Goal: Task Accomplishment & Management: Manage account settings

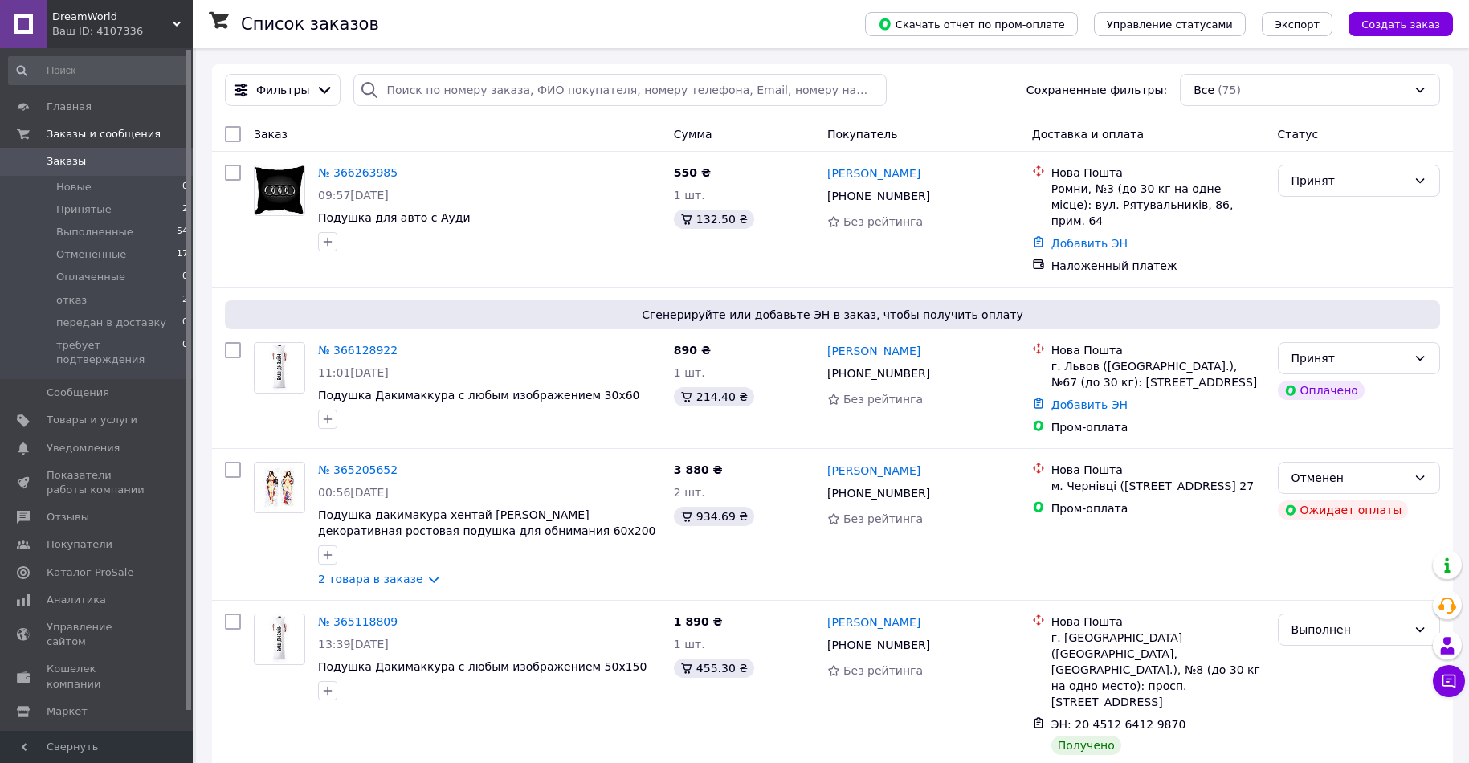
click at [110, 470] on span "Показатели работы компании" at bounding box center [98, 482] width 102 height 29
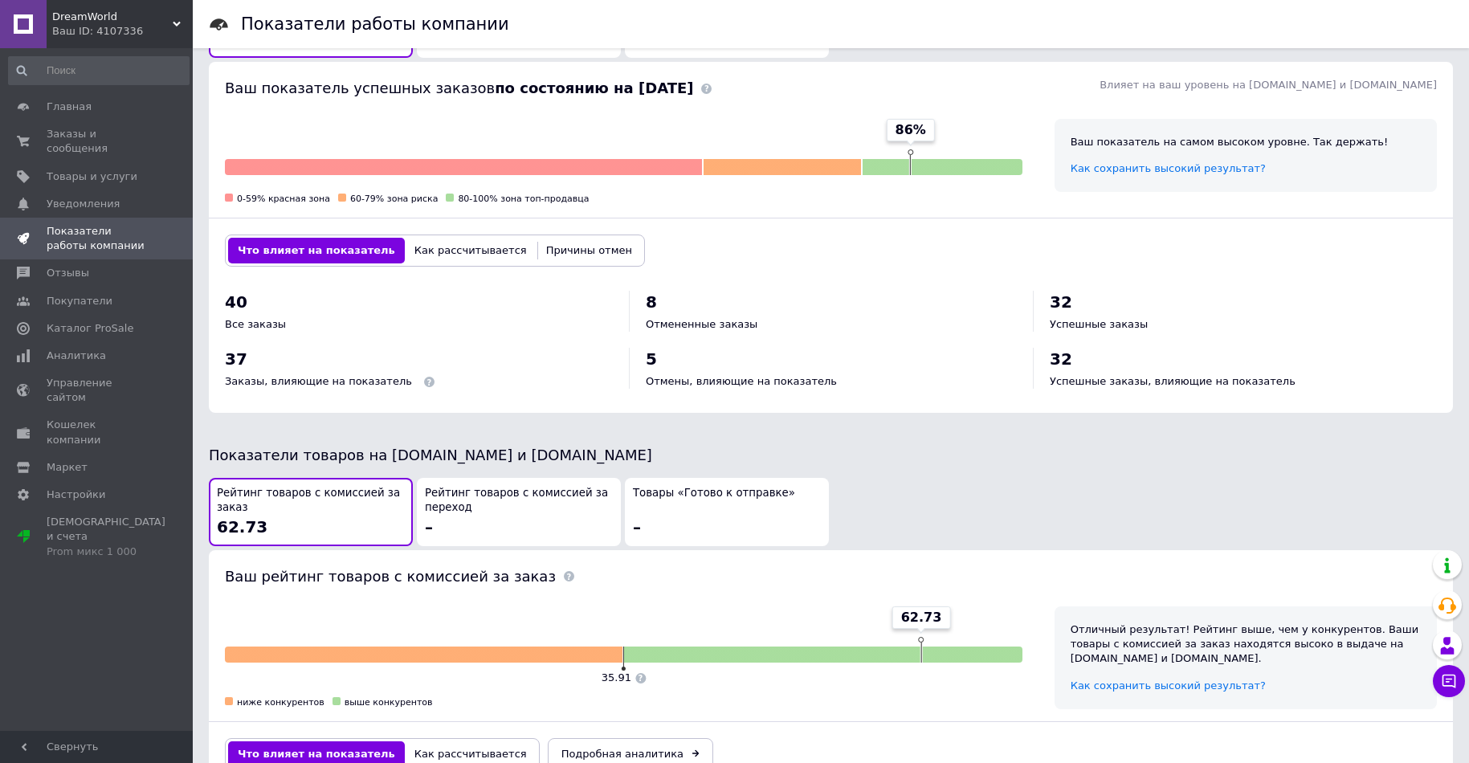
scroll to position [482, 0]
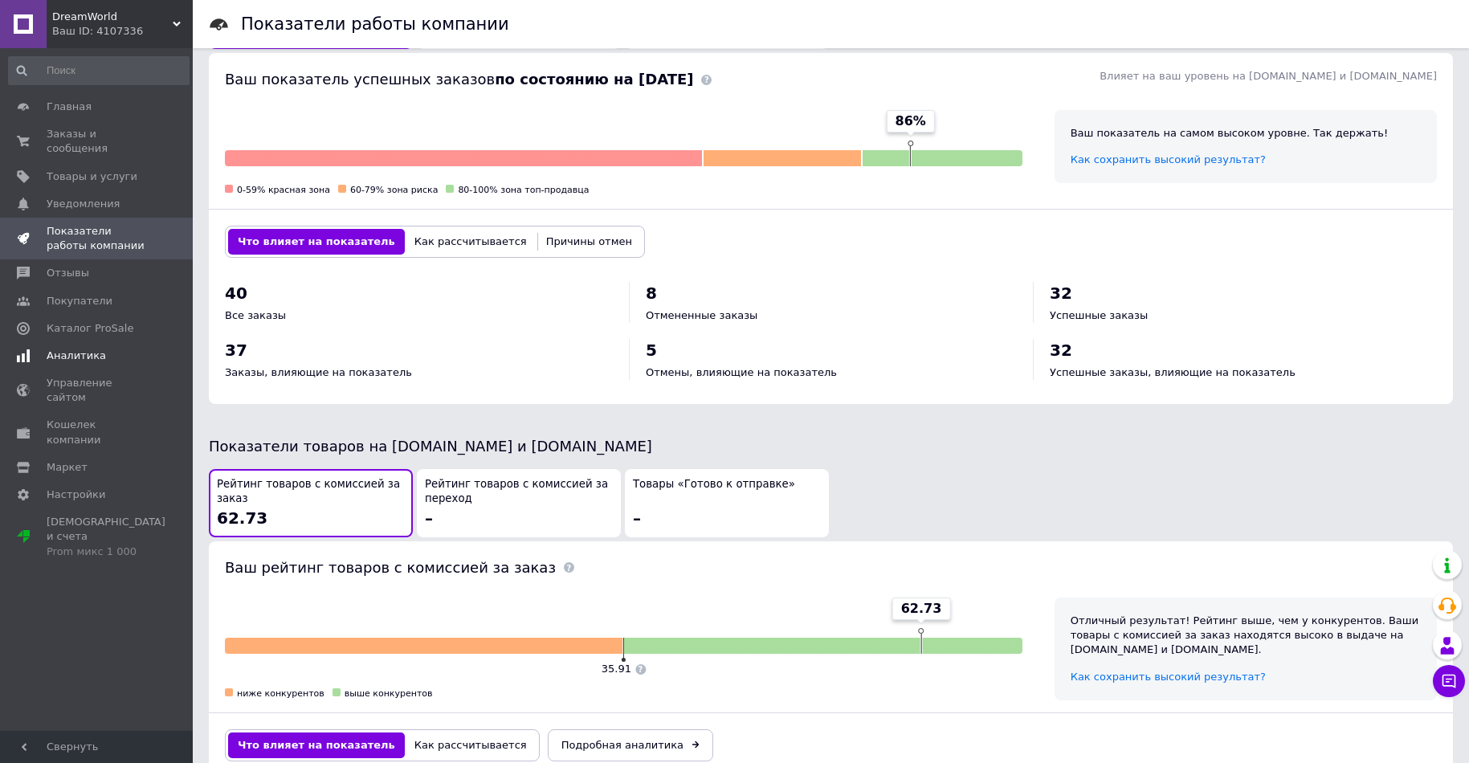
click at [74, 349] on span "Аналитика" at bounding box center [76, 356] width 59 height 14
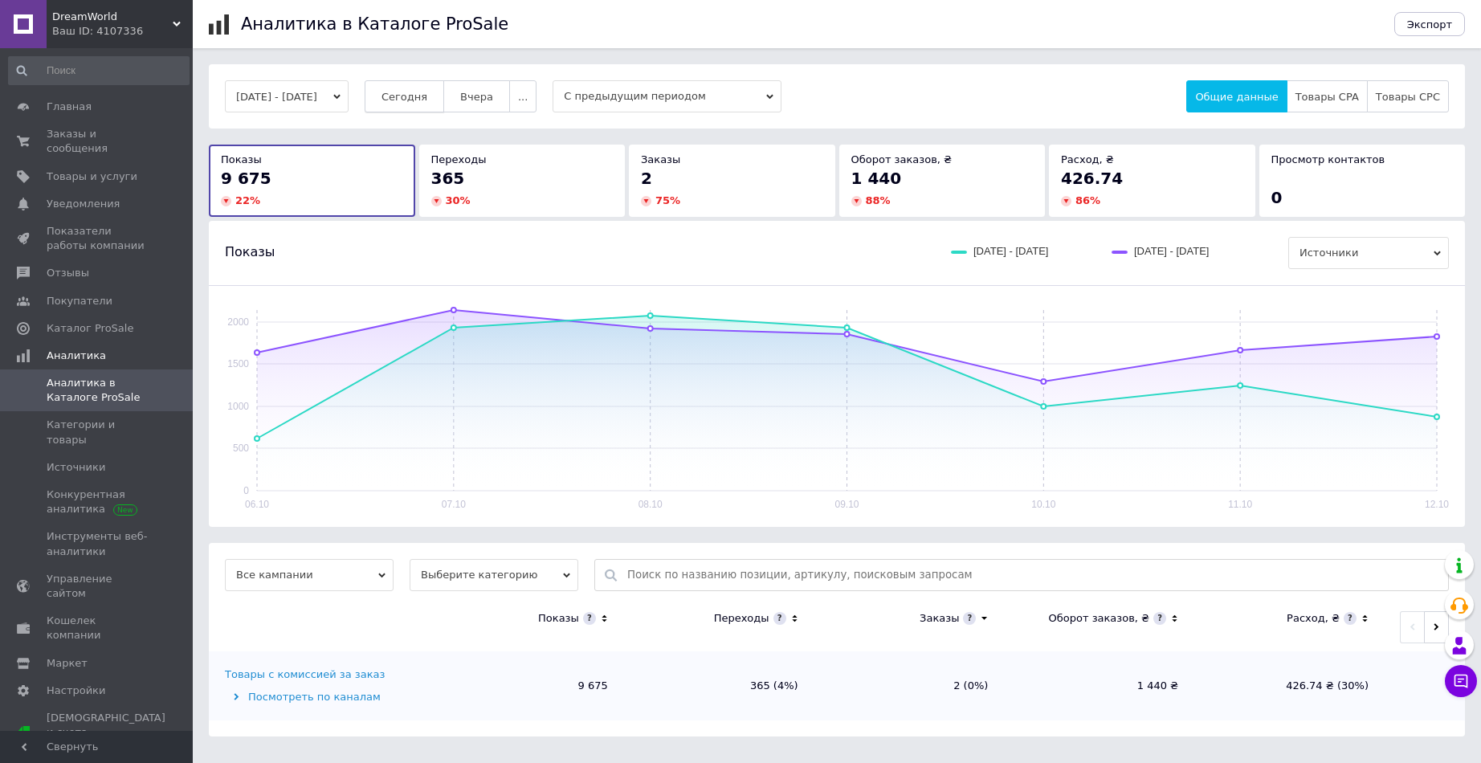
click at [427, 96] on span "Сегодня" at bounding box center [405, 97] width 46 height 12
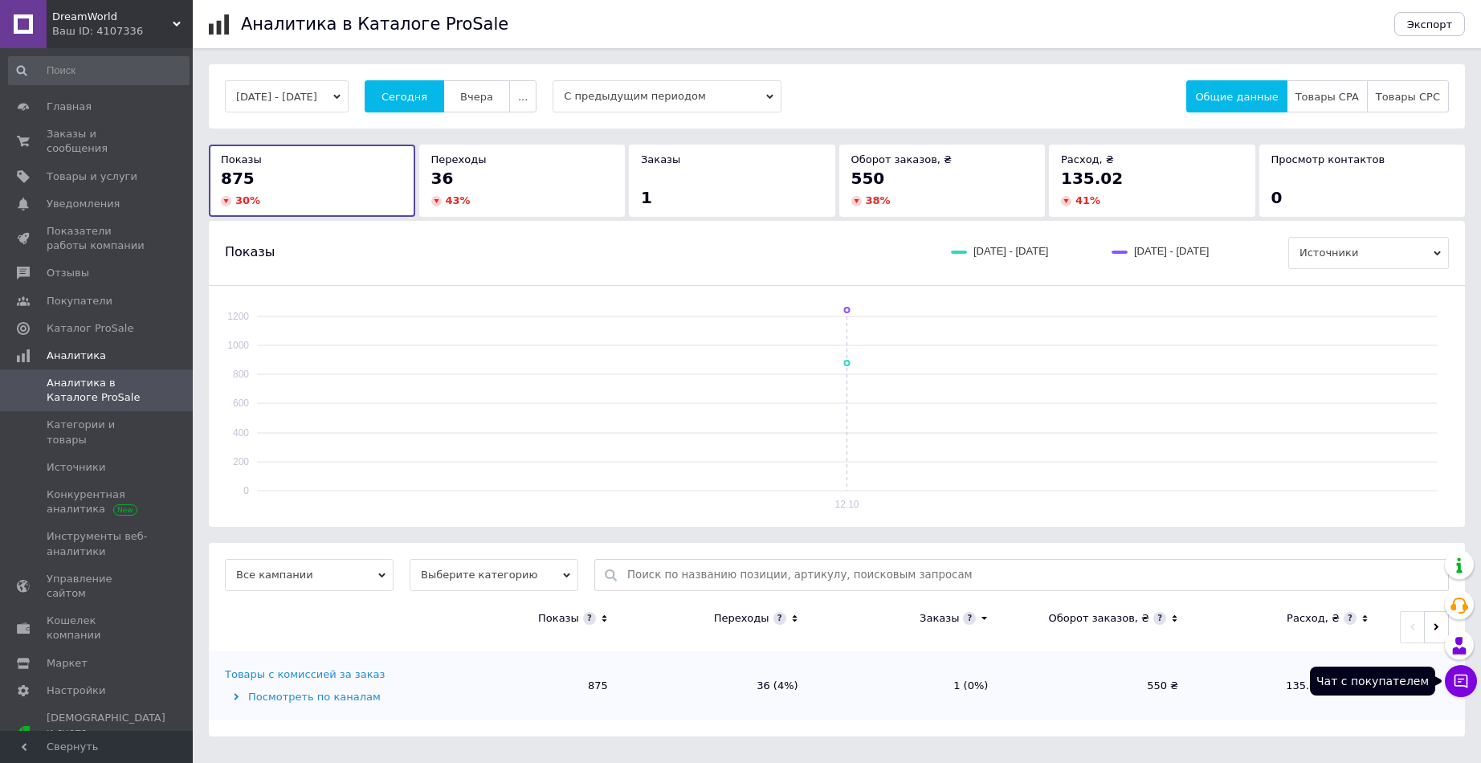
click at [1459, 674] on icon at bounding box center [1461, 681] width 16 height 16
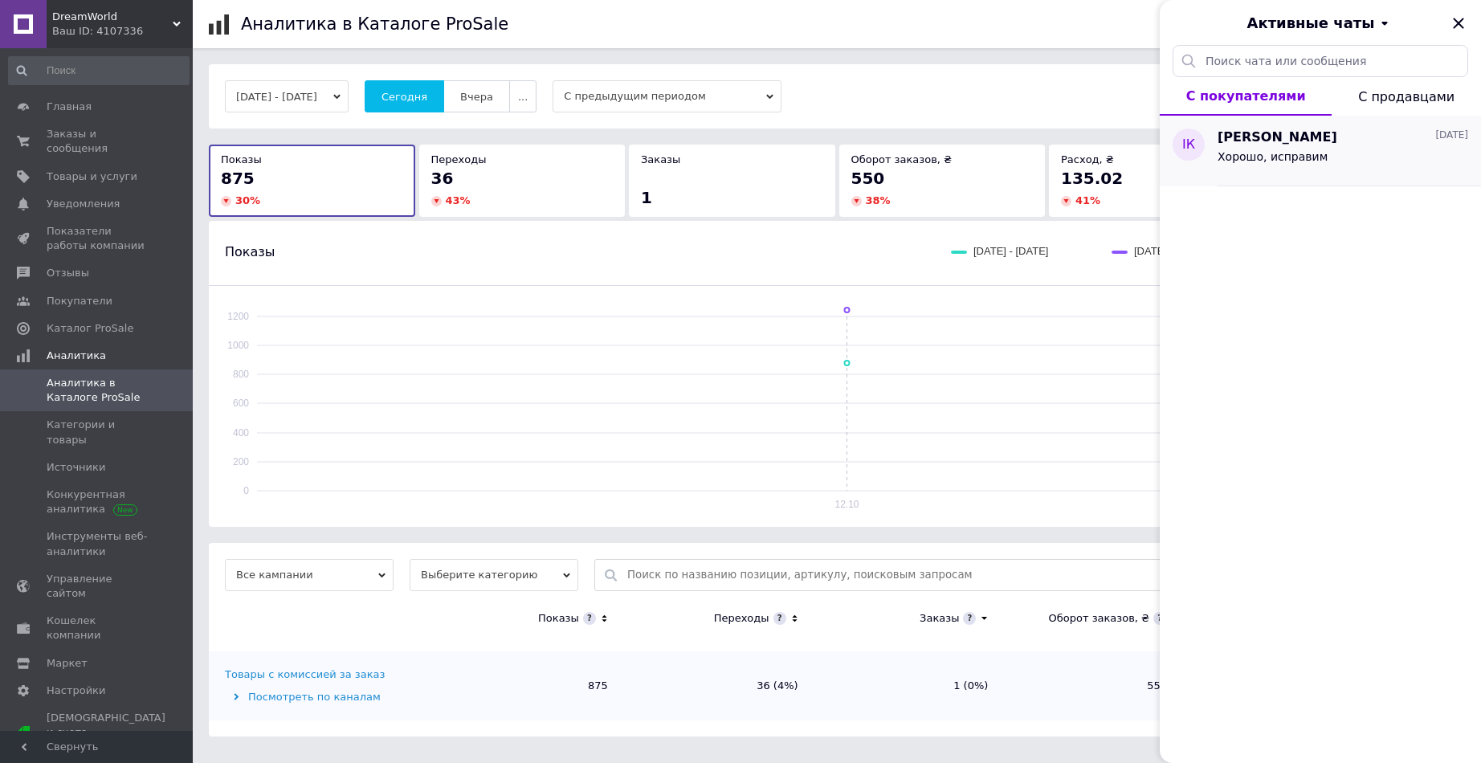
click at [1297, 172] on div "Хорошо, исправим" at bounding box center [1273, 161] width 110 height 22
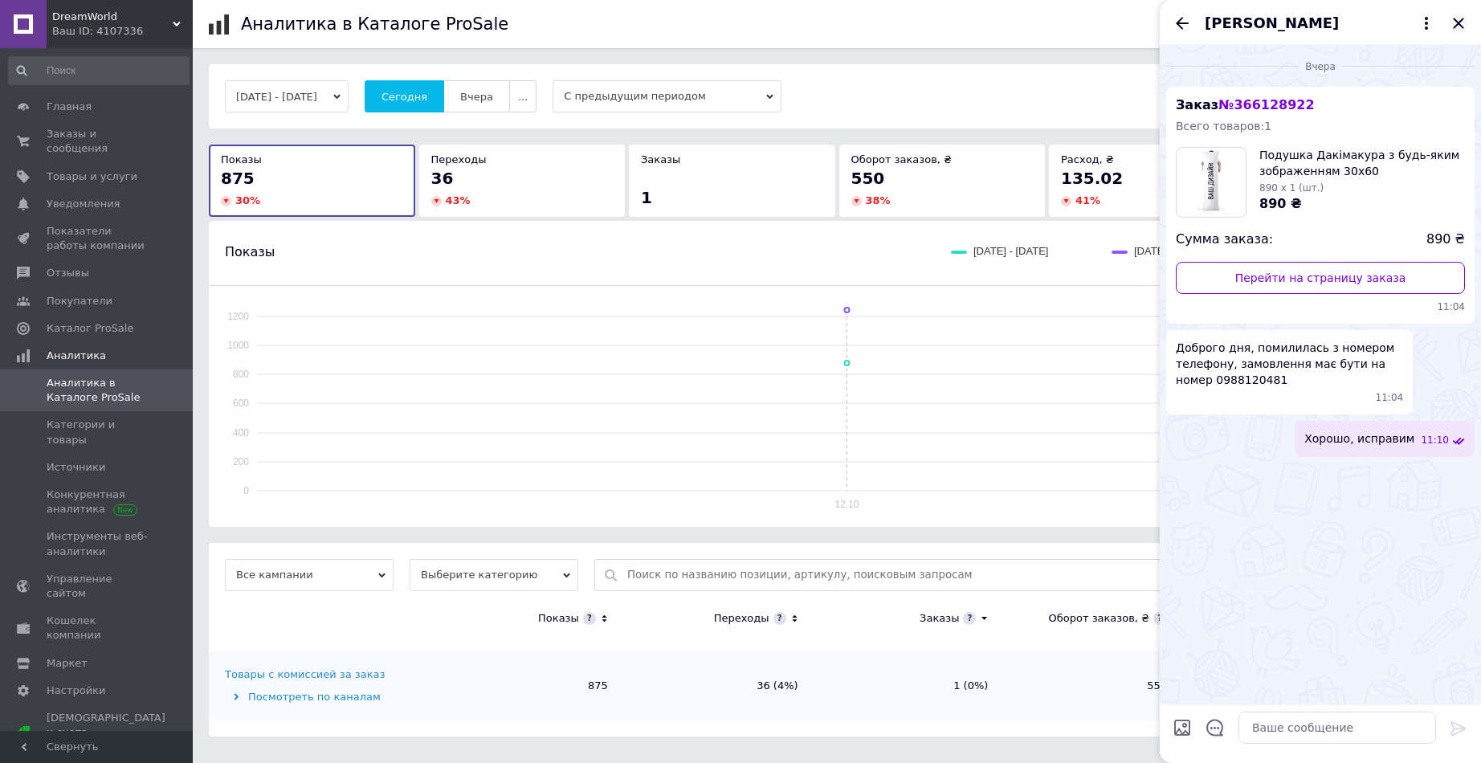
click at [1455, 18] on icon "Закрыть" at bounding box center [1458, 23] width 19 height 19
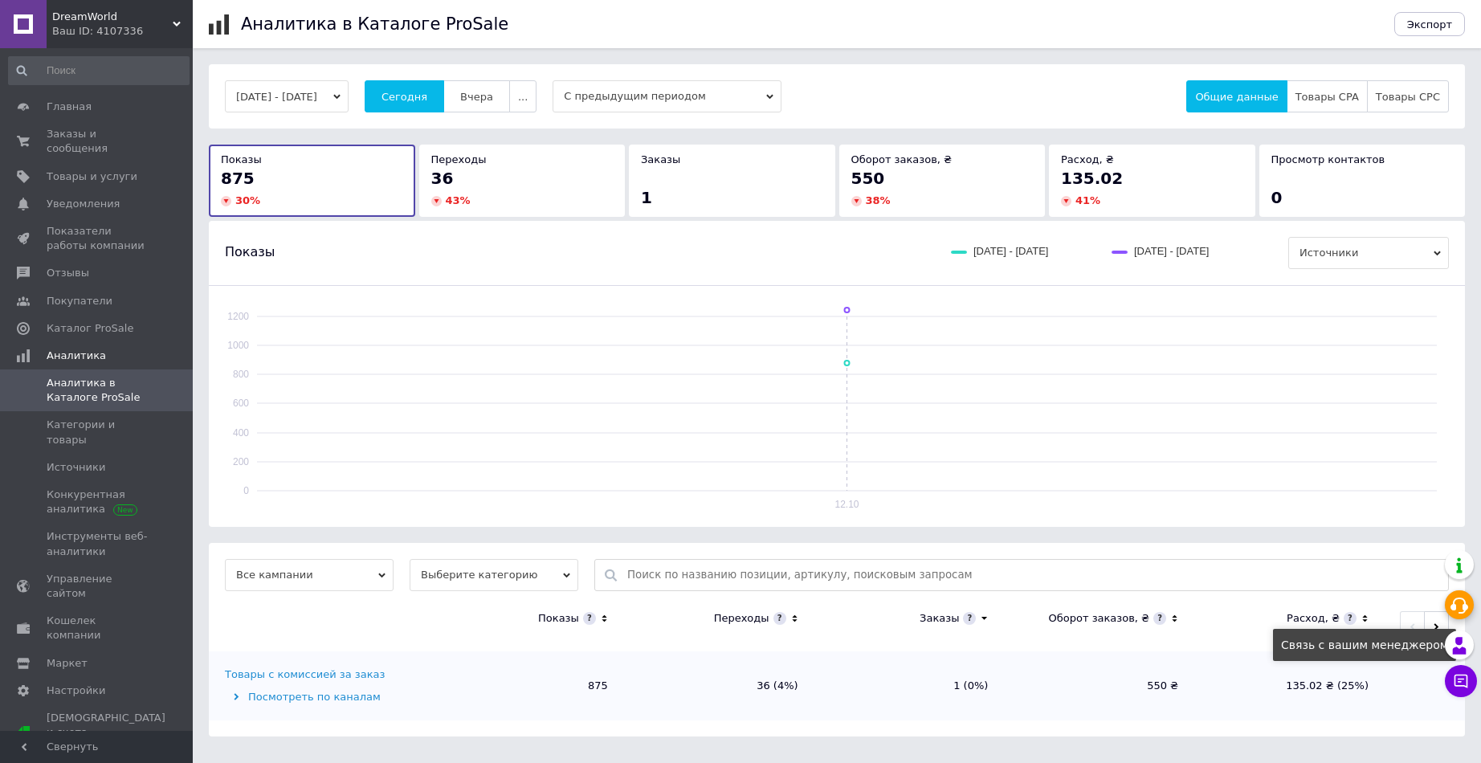
click at [1461, 642] on use at bounding box center [1460, 645] width 14 height 17
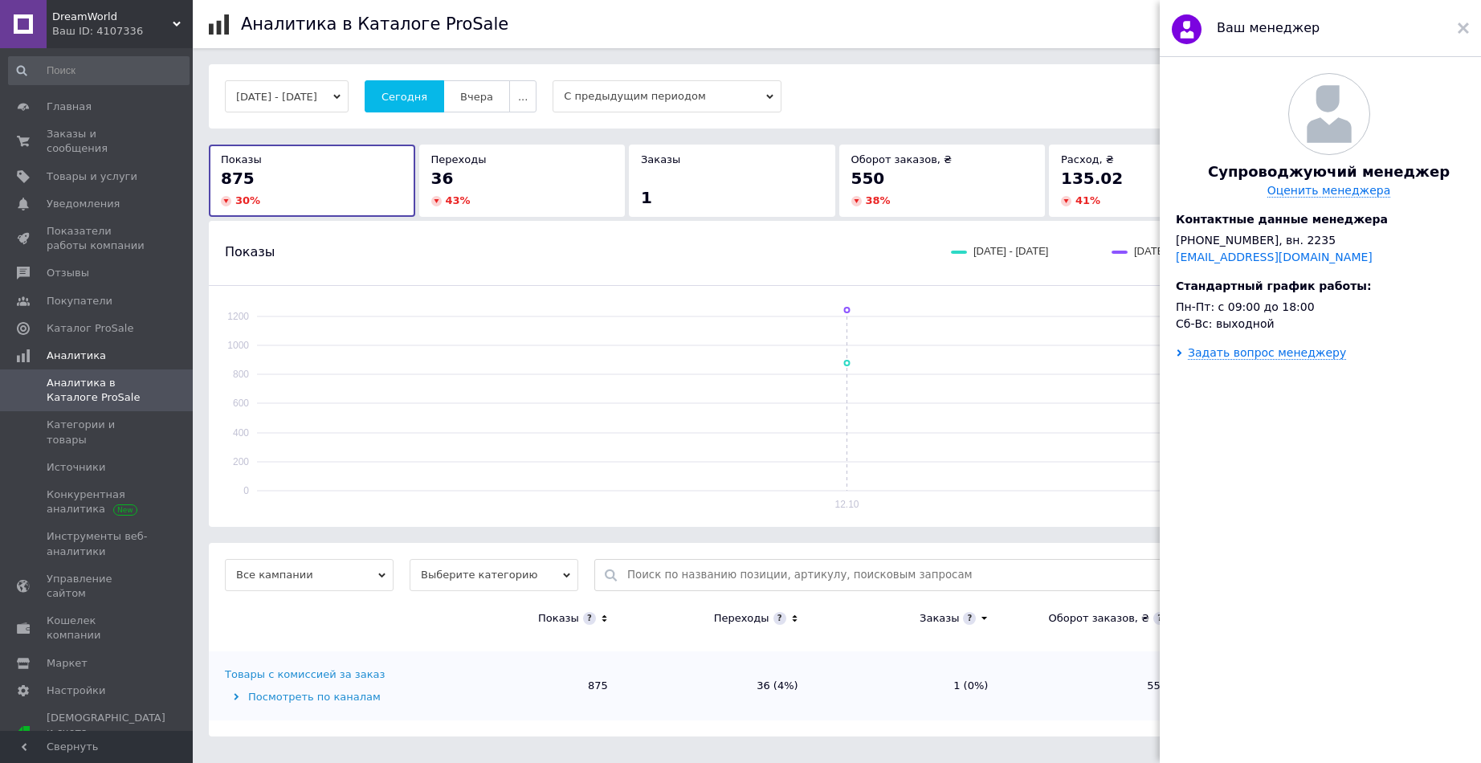
click at [1454, 27] on div "Ваш менеджер" at bounding box center [1320, 28] width 321 height 57
click at [1463, 20] on div at bounding box center [1463, 28] width 11 height 32
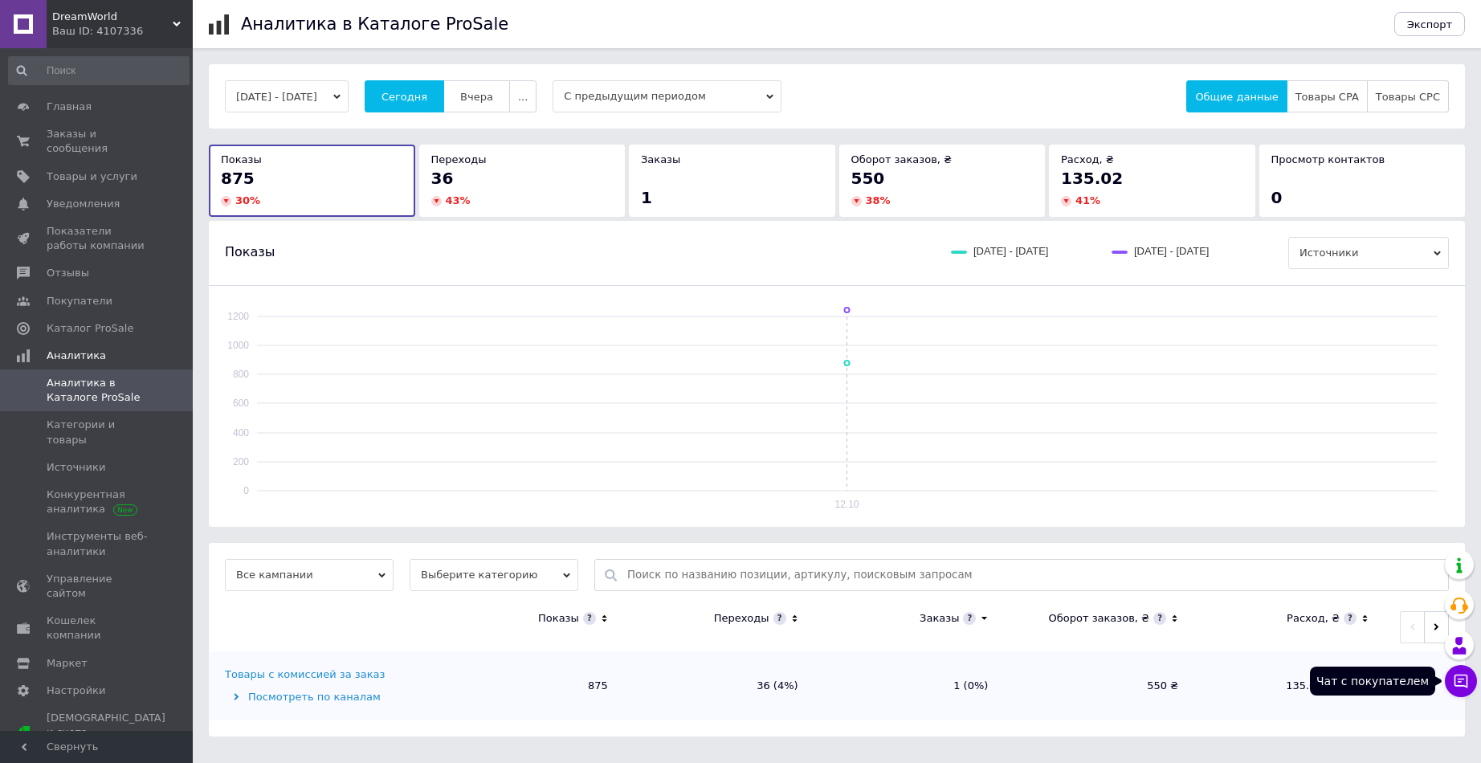
click at [1455, 671] on button "Чат с покупателем" at bounding box center [1461, 681] width 32 height 32
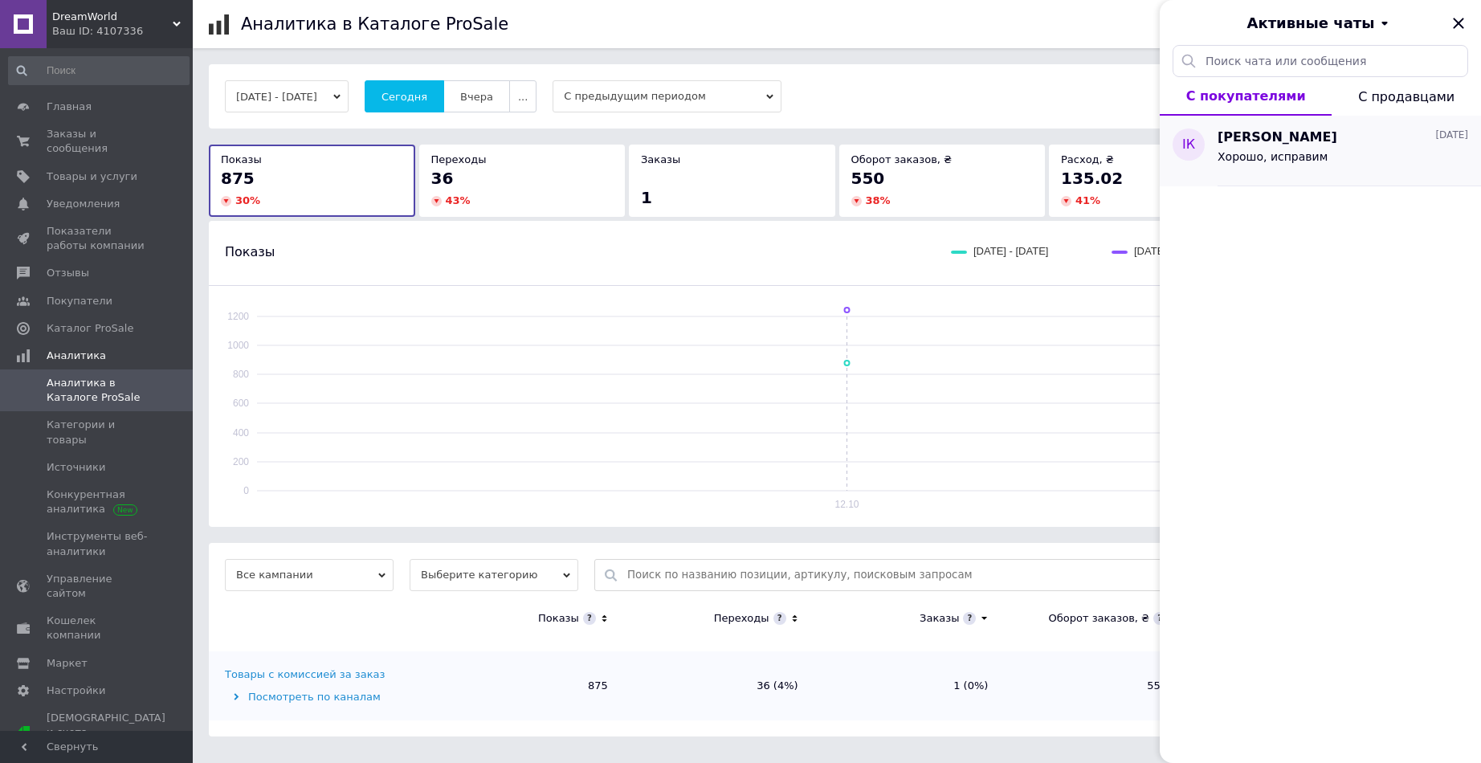
drag, startPoint x: 1403, startPoint y: 164, endPoint x: 1272, endPoint y: 153, distance: 131.3
click at [1272, 153] on span "Хорошо, исправим" at bounding box center [1273, 156] width 110 height 13
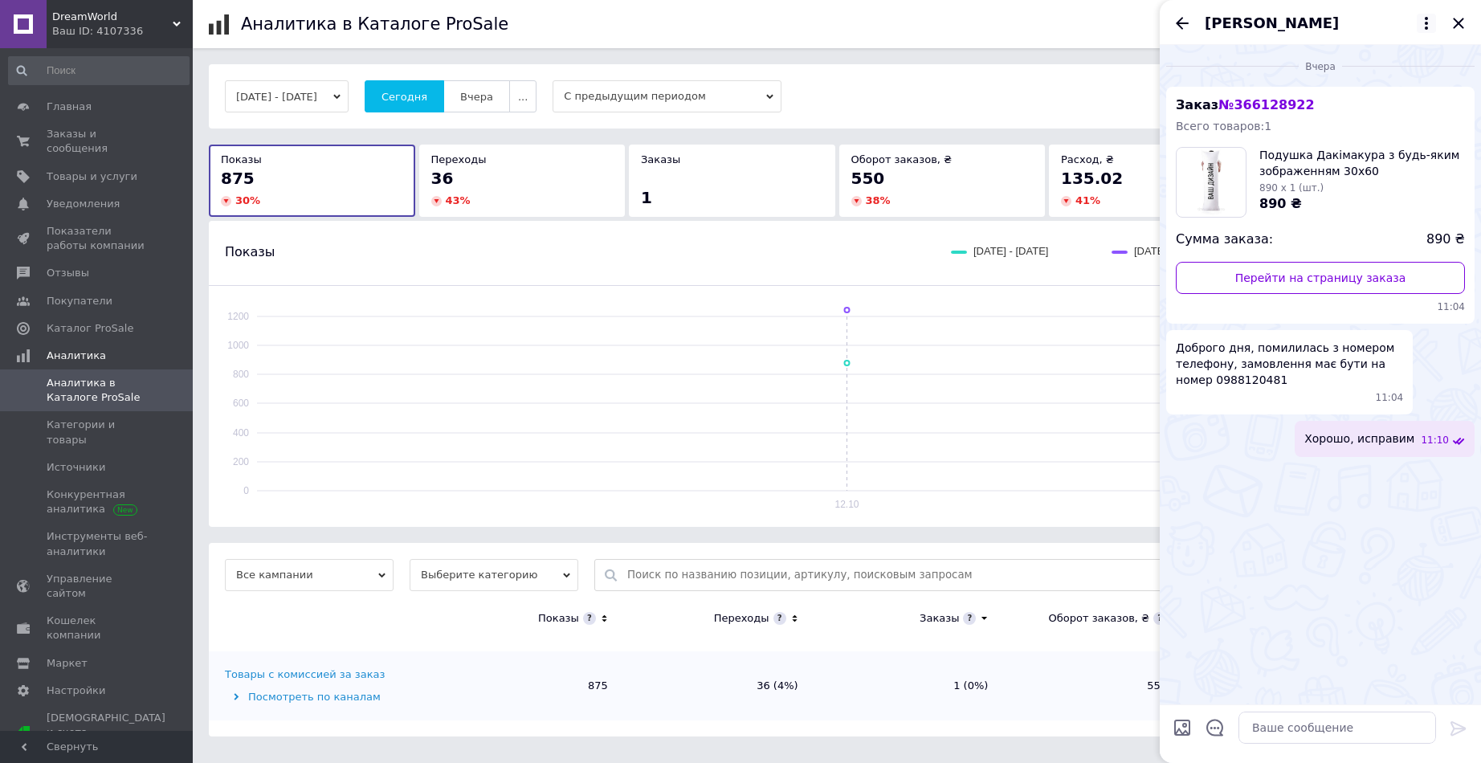
click at [1423, 26] on icon at bounding box center [1426, 23] width 19 height 19
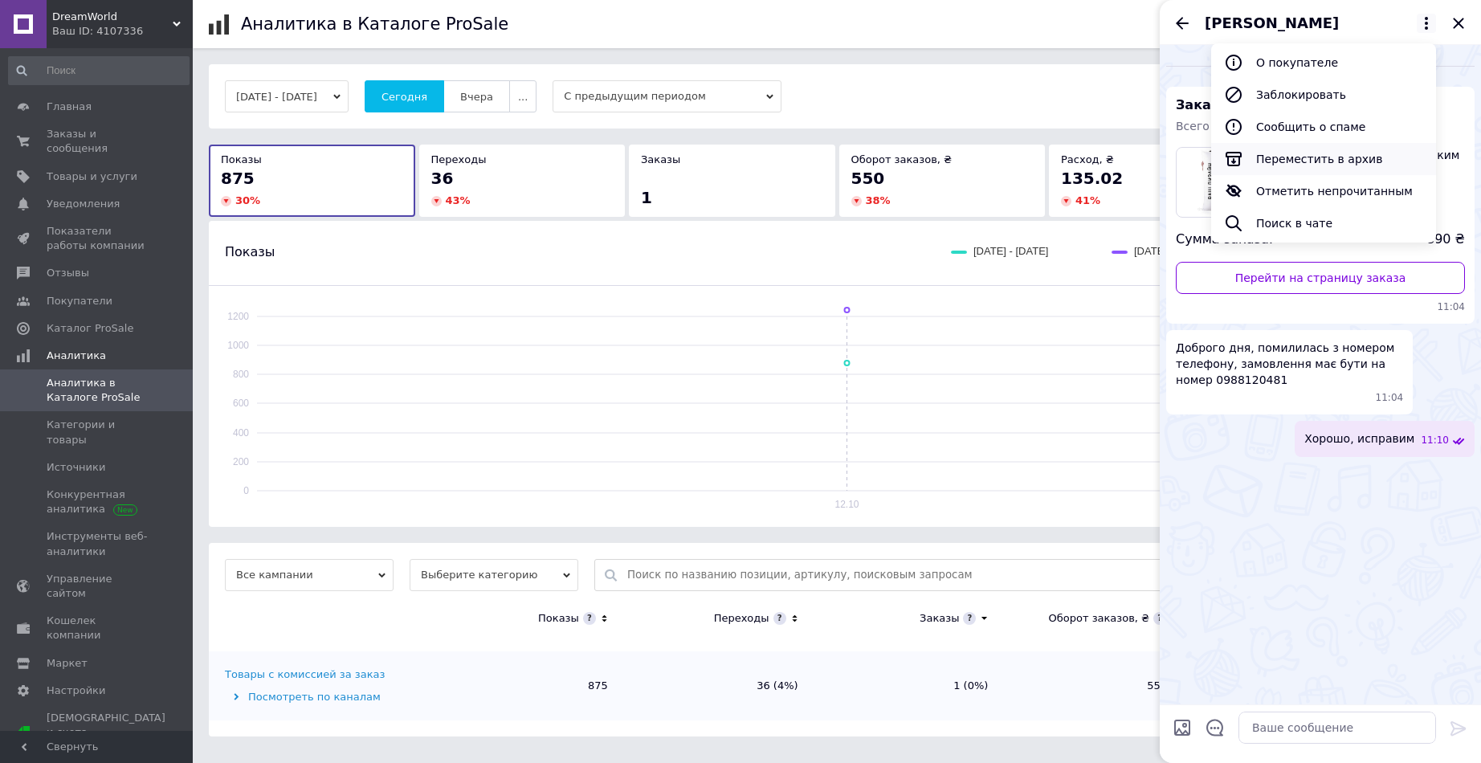
click at [1269, 166] on button "Переместить в архив" at bounding box center [1323, 159] width 225 height 32
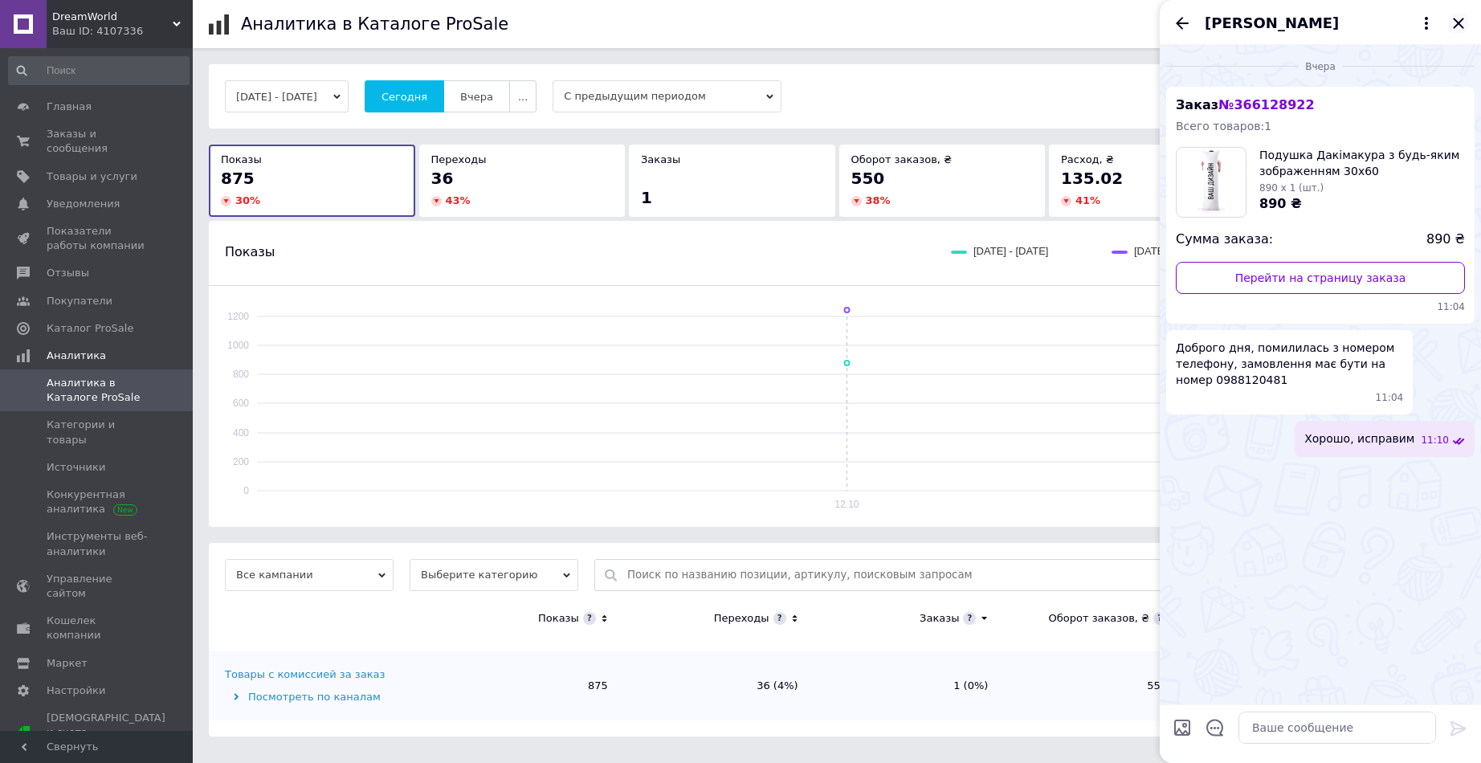
click at [1455, 27] on icon "Закрыть" at bounding box center [1458, 23] width 10 height 10
